Goal: Task Accomplishment & Management: Use online tool/utility

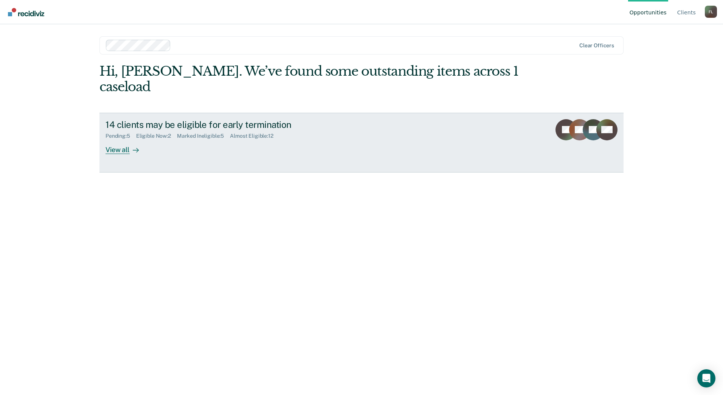
click at [132, 139] on div "View all" at bounding box center [126, 146] width 42 height 15
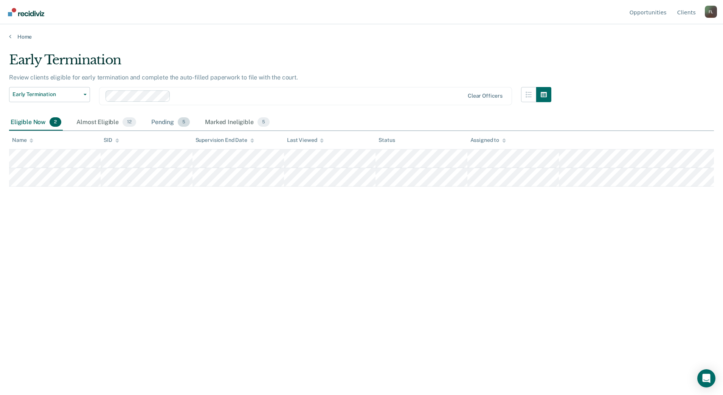
click at [166, 116] on div "Pending 5" at bounding box center [171, 122] width 42 height 17
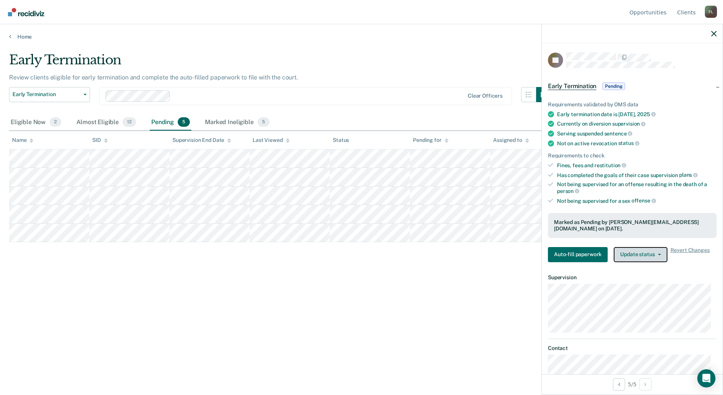
click at [628, 255] on button "Update status" at bounding box center [639, 254] width 53 height 15
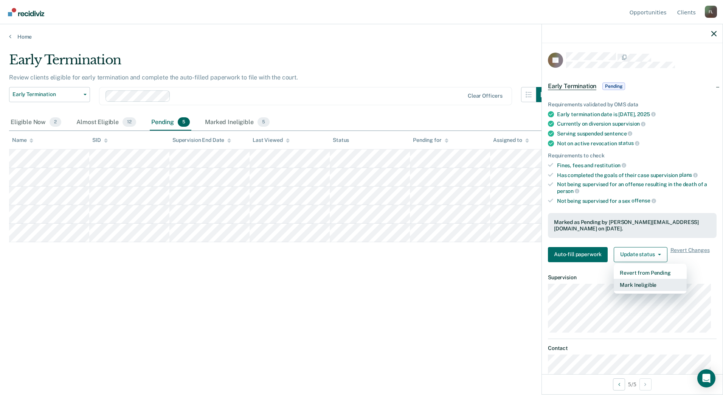
click at [633, 280] on button "Mark Ineligible" at bounding box center [649, 285] width 73 height 12
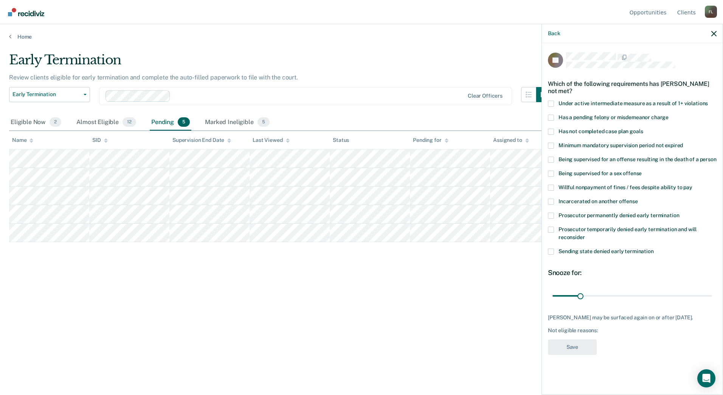
click at [559, 230] on span "Prosecutor temporarily denied early termination and will reconsider" at bounding box center [627, 233] width 138 height 14
click at [585, 234] on input "Prosecutor temporarily denied early termination and will reconsider" at bounding box center [585, 234] width 0 height 0
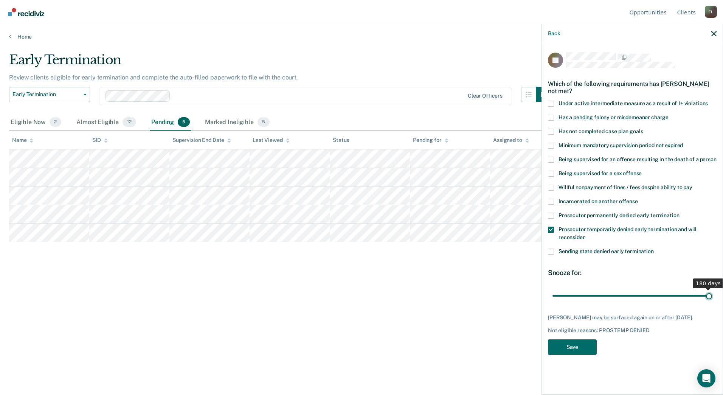
drag, startPoint x: 580, startPoint y: 293, endPoint x: 718, endPoint y: 294, distance: 138.3
type input "180"
click at [712, 294] on input "range" at bounding box center [631, 295] width 159 height 13
click at [580, 345] on button "Save" at bounding box center [572, 346] width 49 height 15
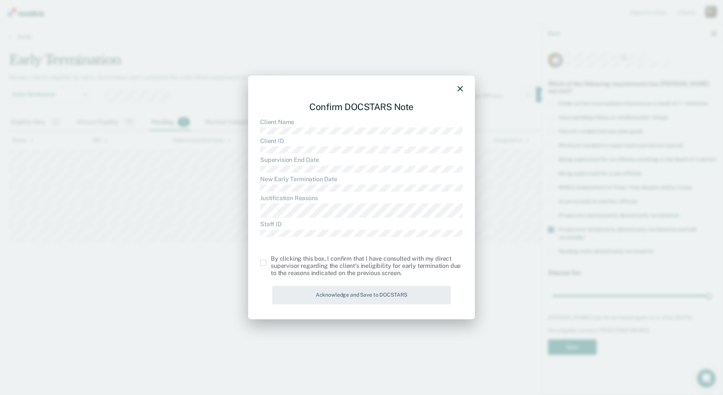
click at [263, 263] on span at bounding box center [263, 263] width 6 height 6
click at [271, 260] on input "checkbox" at bounding box center [271, 260] width 0 height 0
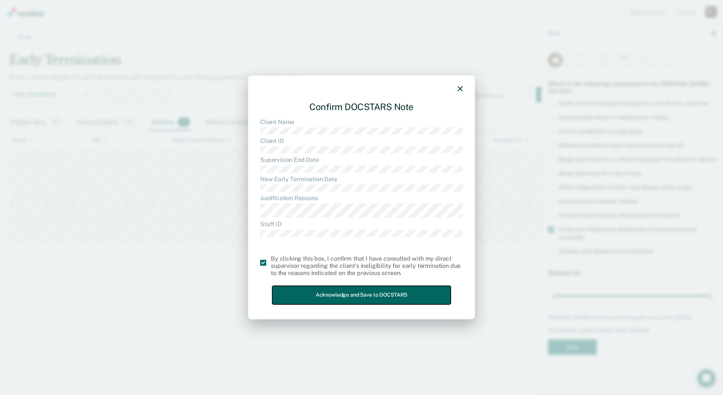
click at [297, 289] on button "Acknowledge and Save to DOCSTARS" at bounding box center [361, 295] width 178 height 19
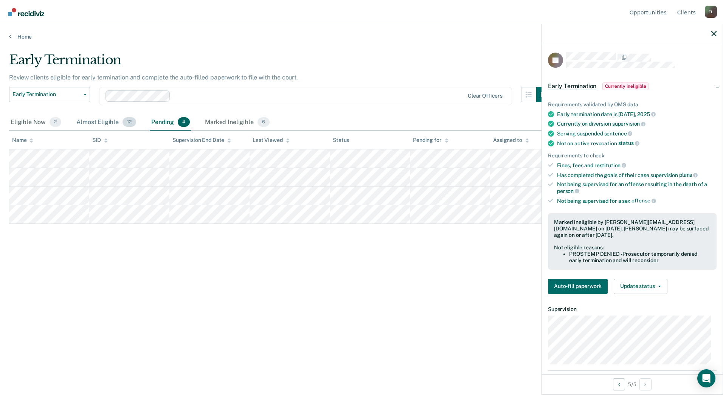
click at [91, 121] on div "Almost Eligible 12" at bounding box center [106, 122] width 63 height 17
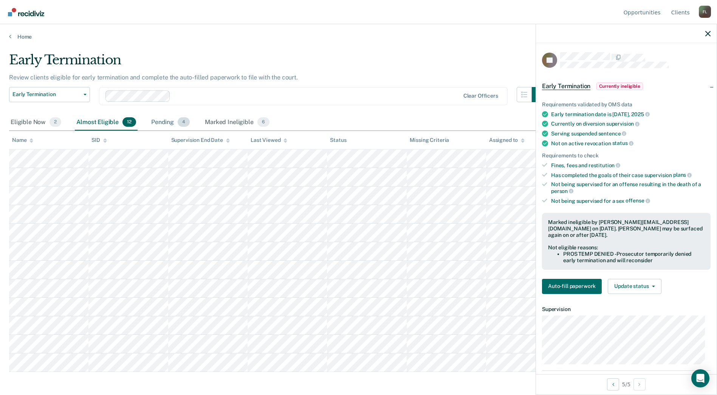
click at [169, 125] on div "Pending 4" at bounding box center [171, 122] width 42 height 17
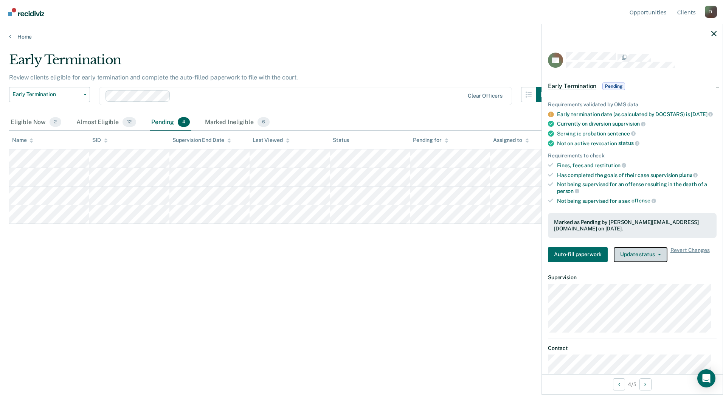
click at [652, 257] on button "Update status" at bounding box center [639, 254] width 53 height 15
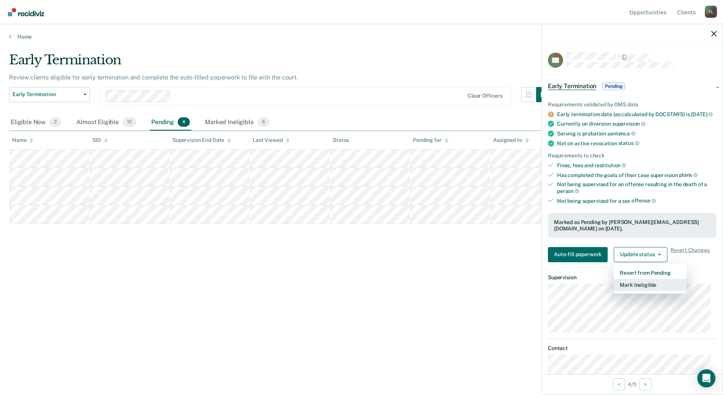
click at [646, 291] on button "Mark Ineligible" at bounding box center [649, 285] width 73 height 12
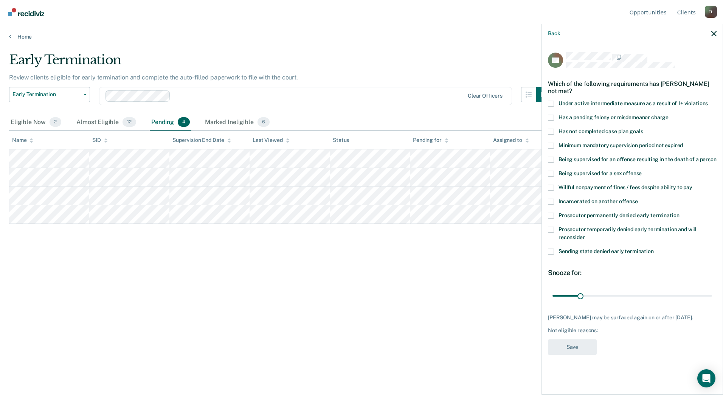
click at [550, 248] on span at bounding box center [551, 251] width 6 height 6
click at [653, 248] on input "Sending state denied early termination" at bounding box center [653, 248] width 0 height 0
drag, startPoint x: 578, startPoint y: 291, endPoint x: 718, endPoint y: 324, distance: 144.2
type input "180"
click at [712, 302] on input "range" at bounding box center [631, 295] width 159 height 13
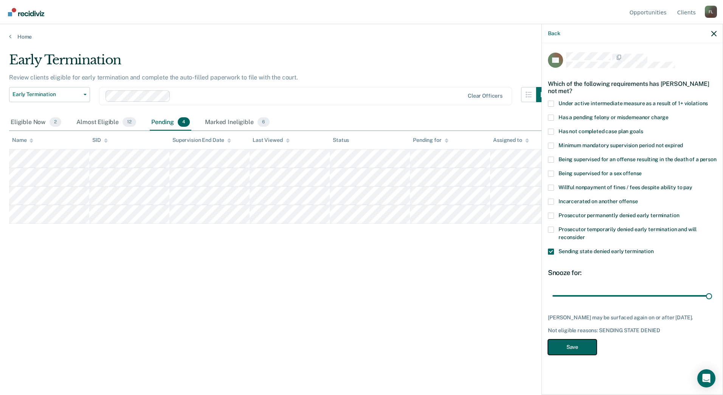
click at [567, 345] on button "Save" at bounding box center [572, 346] width 49 height 15
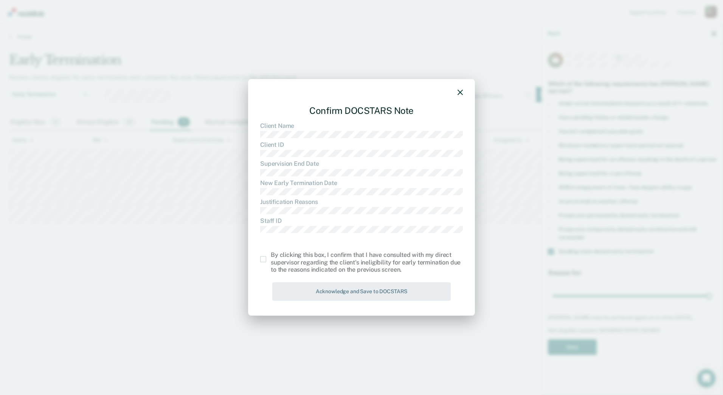
drag, startPoint x: 265, startPoint y: 260, endPoint x: 296, endPoint y: 286, distance: 40.7
click at [265, 260] on span at bounding box center [263, 259] width 6 height 6
click at [271, 256] on input "checkbox" at bounding box center [271, 256] width 0 height 0
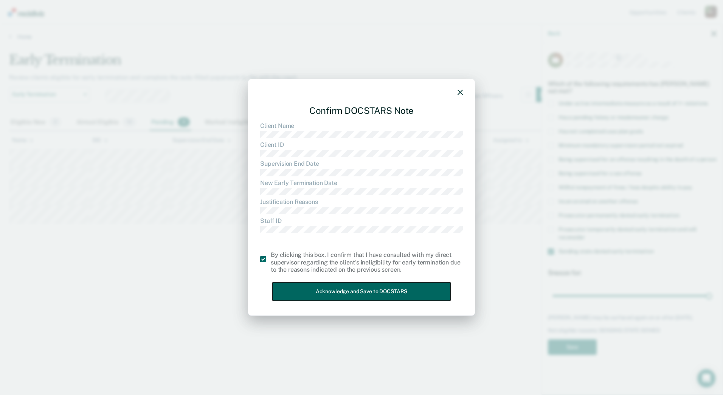
click at [314, 294] on button "Acknowledge and Save to DOCSTARS" at bounding box center [361, 291] width 178 height 19
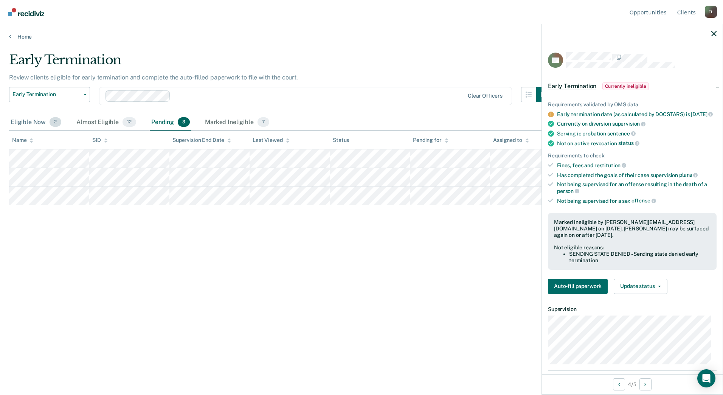
click at [30, 124] on div "Eligible Now 2" at bounding box center [36, 122] width 54 height 17
